Goal: Transaction & Acquisition: Book appointment/travel/reservation

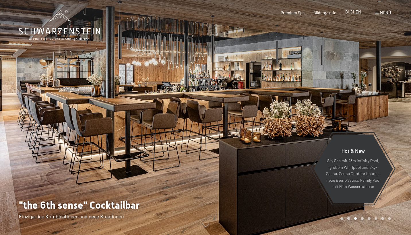
click at [358, 13] on span "BUCHEN" at bounding box center [353, 11] width 16 height 5
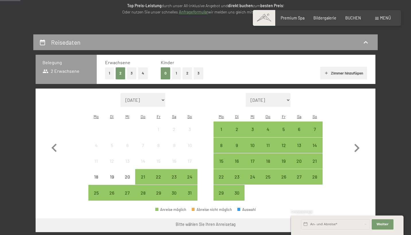
scroll to position [98, 0]
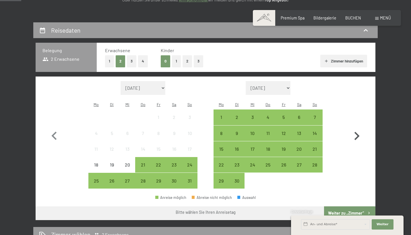
click at [357, 132] on icon "button" at bounding box center [357, 136] width 17 height 17
select select "2025-09-01"
select select "2025-10-01"
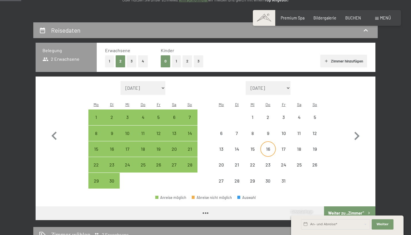
select select "2025-09-01"
select select "2025-10-01"
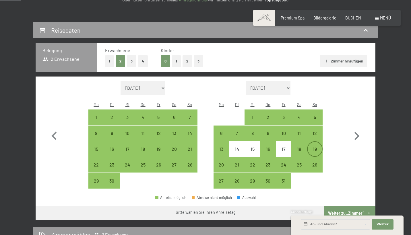
click at [313, 147] on div "19" at bounding box center [315, 154] width 14 height 14
select select "2025-09-01"
select select "2025-10-01"
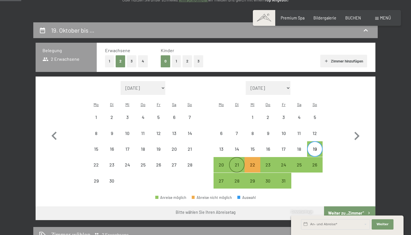
click at [234, 163] on div "21" at bounding box center [237, 170] width 14 height 14
select select "2025-09-01"
select select "2025-10-01"
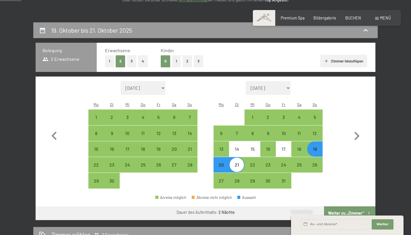
click at [348, 207] on button "Weiter zu „Zimmer“" at bounding box center [349, 214] width 51 height 14
select select "[DATE]"
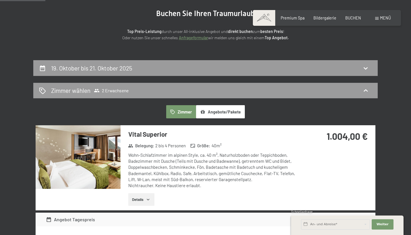
scroll to position [60, 0]
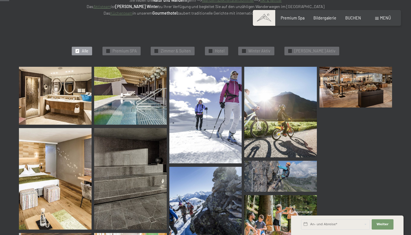
scroll to position [129, 0]
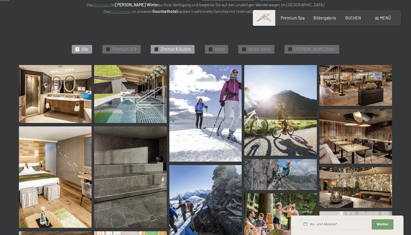
click at [191, 49] on span "Zimmer & Suiten" at bounding box center [176, 50] width 30 height 6
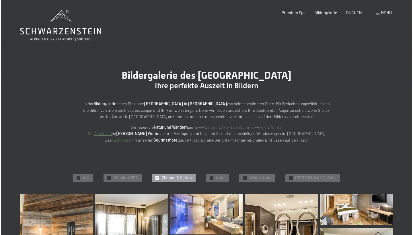
scroll to position [0, 0]
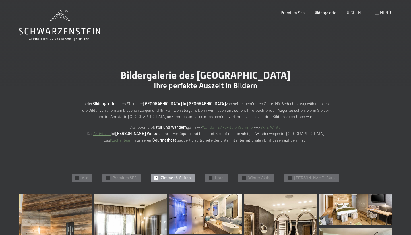
click at [378, 13] on span at bounding box center [376, 13] width 3 height 3
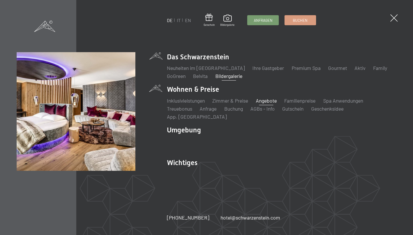
click at [271, 104] on link "Angebote" at bounding box center [266, 101] width 21 height 6
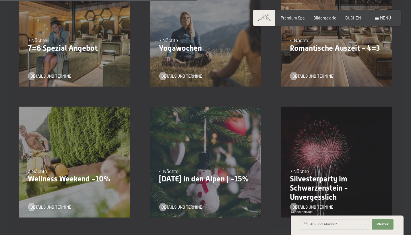
scroll to position [450, 0]
click at [313, 73] on span "Details und Termine" at bounding box center [318, 76] width 41 height 6
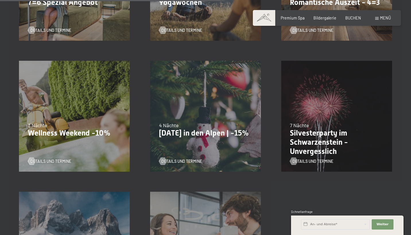
scroll to position [489, 0]
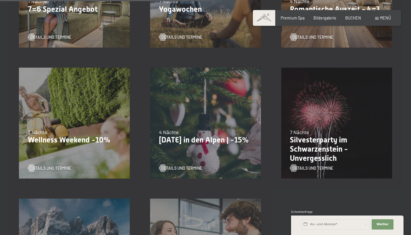
click at [95, 120] on div "13.11.–01.12.2025 11.12.–22.12.2025 15.01.–26.01.2026 12.03.–23.03.2026 3 Nächt…" at bounding box center [74, 123] width 131 height 131
click at [58, 169] on span "Details und Termine" at bounding box center [56, 169] width 41 height 6
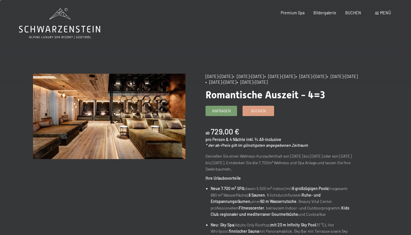
scroll to position [2, 0]
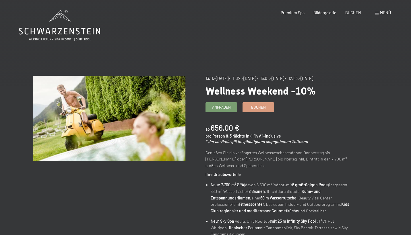
click at [380, 13] on div "Menü" at bounding box center [383, 13] width 16 height 6
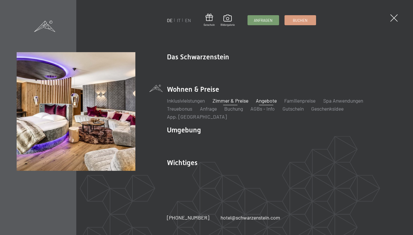
click at [241, 103] on link "Zimmer & Preise" at bounding box center [231, 101] width 36 height 6
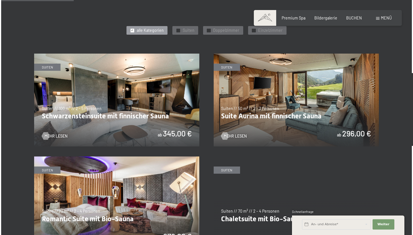
scroll to position [278, 0]
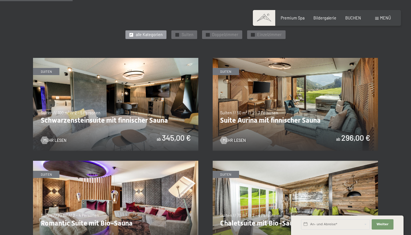
click at [385, 19] on span "Menü" at bounding box center [385, 18] width 11 height 5
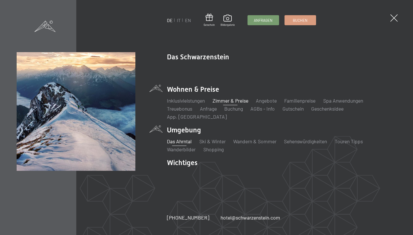
click at [186, 138] on link "Das Ahrntal" at bounding box center [179, 141] width 25 height 6
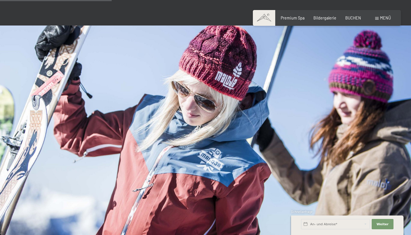
scroll to position [463, 0]
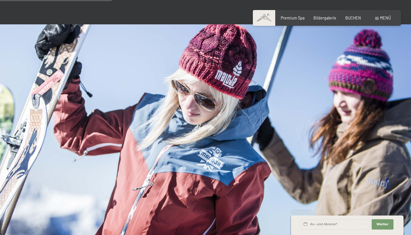
click at [265, 15] on span at bounding box center [264, 18] width 22 height 16
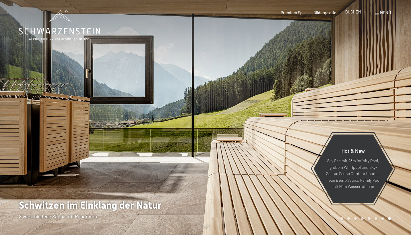
click at [354, 13] on span "BUCHEN" at bounding box center [353, 11] width 16 height 5
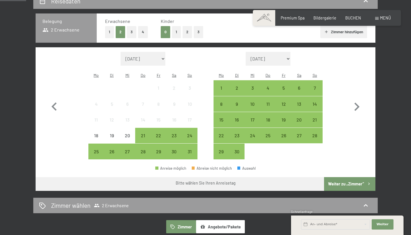
scroll to position [131, 0]
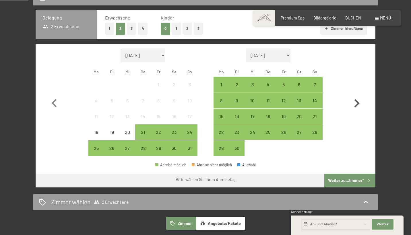
click at [355, 97] on icon "button" at bounding box center [357, 103] width 17 height 17
select select "[DATE]"
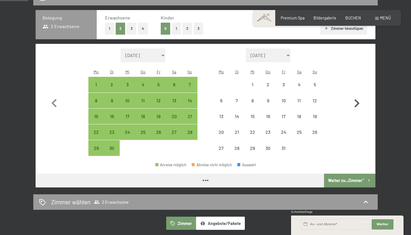
select select "[DATE]"
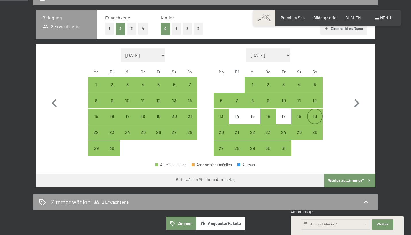
click at [315, 114] on div "19" at bounding box center [315, 121] width 14 height 14
select select "[DATE]"
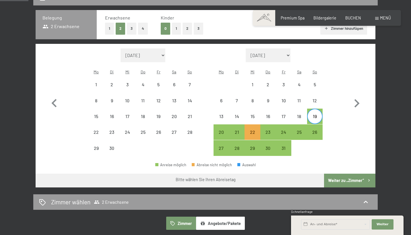
click at [319, 114] on div "19" at bounding box center [315, 121] width 14 height 14
select select "[DATE]"
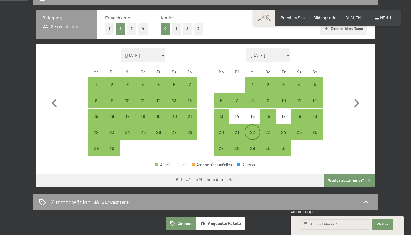
click at [257, 130] on div "22" at bounding box center [252, 137] width 14 height 14
select select "[DATE]"
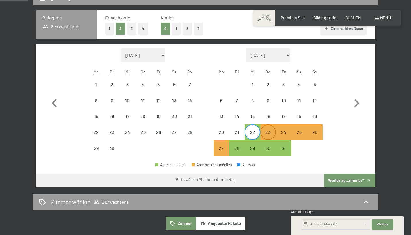
click at [270, 130] on div "23" at bounding box center [268, 137] width 14 height 14
select select "[DATE]"
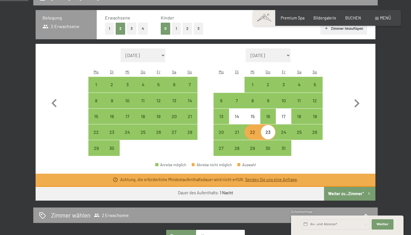
click at [253, 130] on div "22" at bounding box center [252, 137] width 14 height 14
select select "[DATE]"
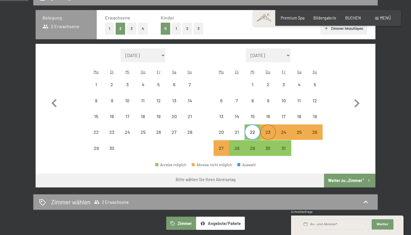
click at [267, 130] on div "23" at bounding box center [268, 137] width 14 height 14
select select "[DATE]"
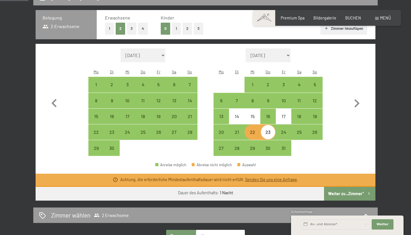
click at [267, 130] on div "23" at bounding box center [268, 137] width 14 height 14
select select "[DATE]"
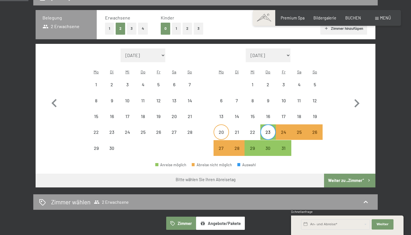
click at [229, 130] on div "20" at bounding box center [221, 137] width 14 height 14
select select "[DATE]"
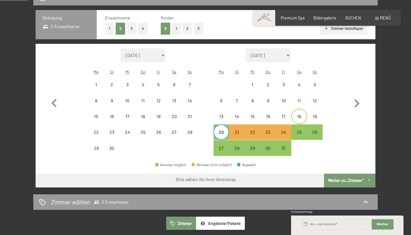
click at [299, 114] on div "18" at bounding box center [299, 121] width 14 height 14
select select "[DATE]"
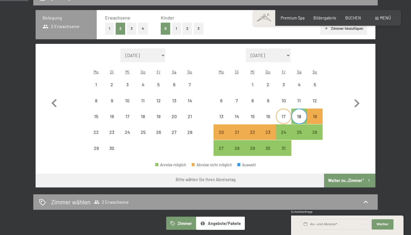
click at [287, 114] on div "17" at bounding box center [283, 121] width 14 height 14
select select "[DATE]"
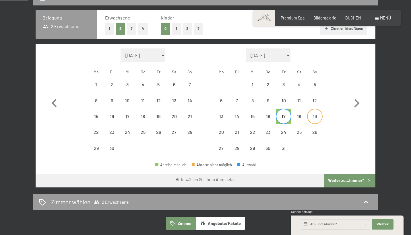
click at [312, 114] on div "19" at bounding box center [315, 121] width 14 height 14
select select "[DATE]"
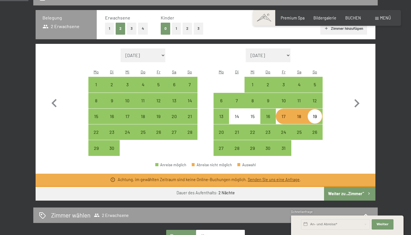
click at [312, 114] on div "19" at bounding box center [315, 121] width 14 height 14
select select "[DATE]"
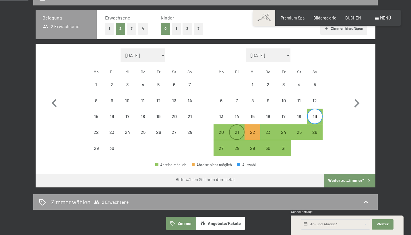
click at [234, 130] on div "21" at bounding box center [237, 137] width 14 height 14
select select "[DATE]"
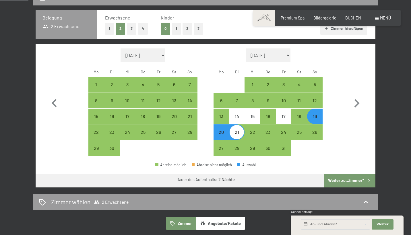
click at [339, 174] on button "Weiter zu „Zimmer“" at bounding box center [349, 181] width 51 height 14
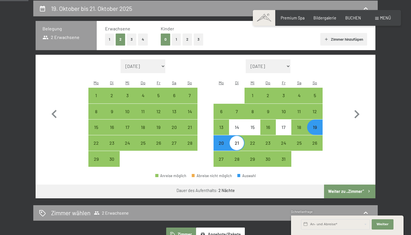
select select "[DATE]"
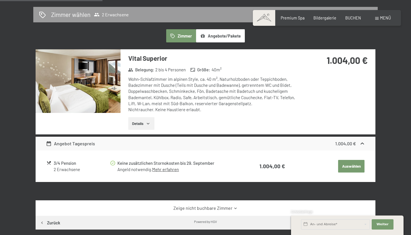
scroll to position [138, 0]
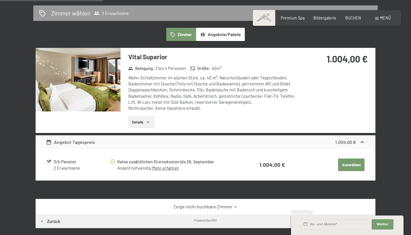
click at [142, 121] on button "Details" at bounding box center [141, 122] width 26 height 13
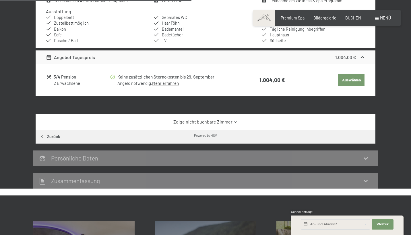
scroll to position [288, 0]
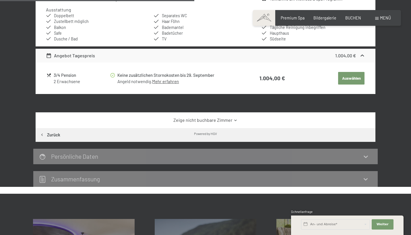
click at [207, 118] on link "Zeige nicht buchbare Zimmer" at bounding box center [206, 120] width 320 height 6
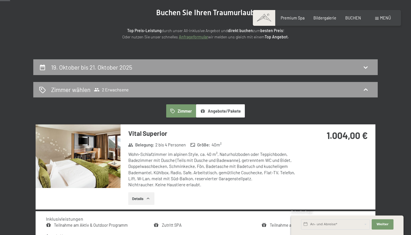
scroll to position [40, 0]
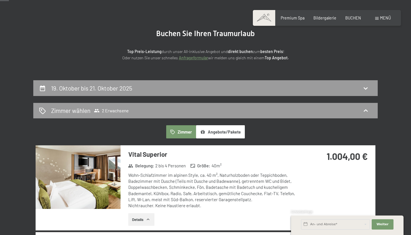
click at [95, 178] on img at bounding box center [78, 178] width 85 height 64
click at [0, 0] on button "button" at bounding box center [0, 0] width 0 height 0
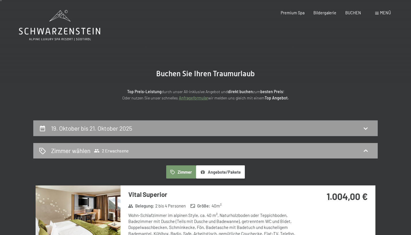
scroll to position [0, 0]
